Goal: Find specific page/section: Find specific page/section

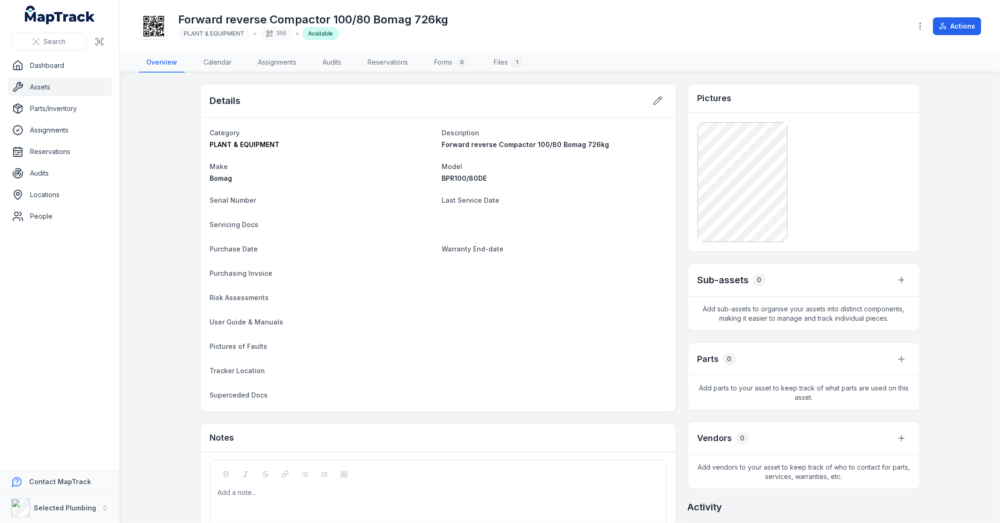
click at [43, 87] on link "Assets" at bounding box center [59, 87] width 105 height 19
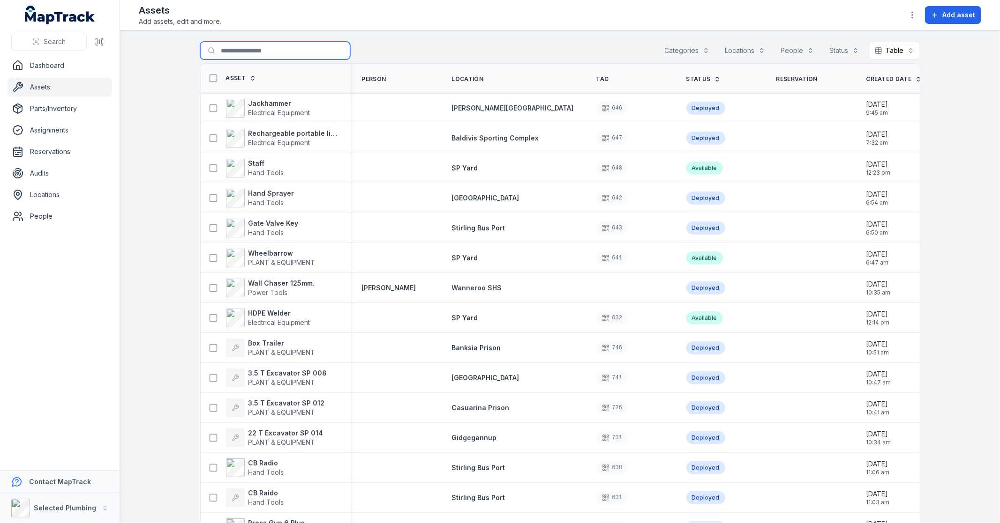
click at [219, 48] on input "Search for assets" at bounding box center [275, 51] width 150 height 18
click at [246, 50] on input "*" at bounding box center [275, 51] width 150 height 18
type input "*********"
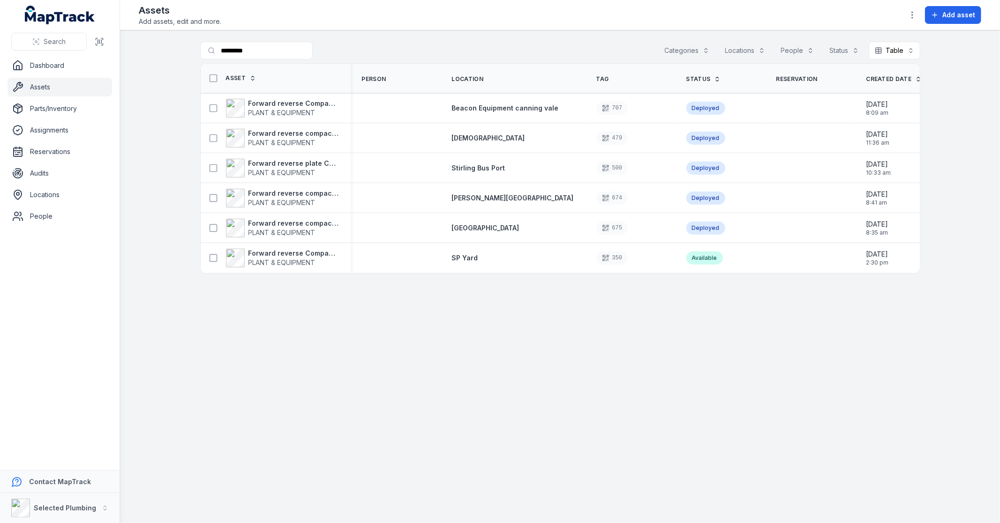
click at [267, 222] on strong "Forward reverse compactor CR8 Weber 605kg" at bounding box center [293, 223] width 91 height 9
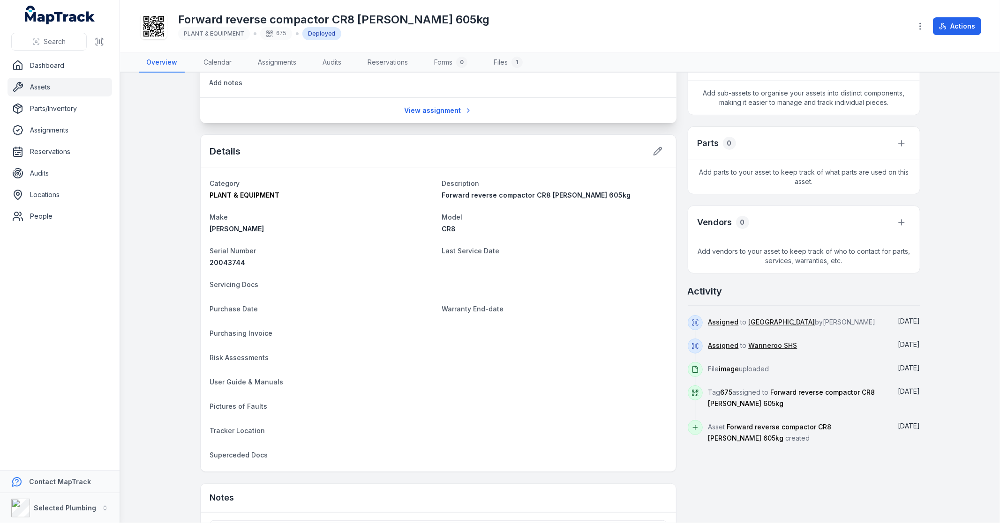
scroll to position [312, 0]
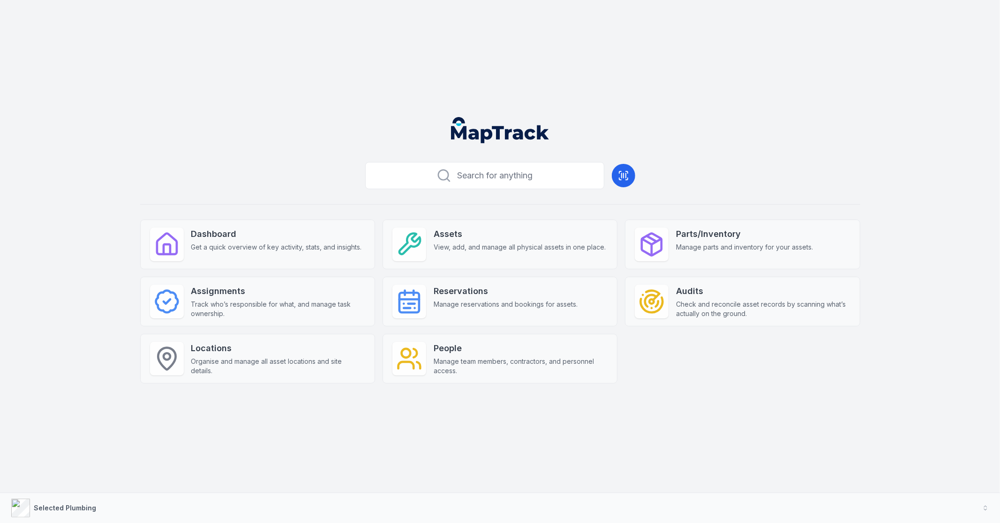
click at [421, 237] on icon at bounding box center [409, 245] width 26 height 26
